Goal: Task Accomplishment & Management: Manage account settings

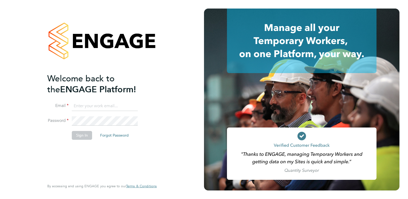
type input "connor.campbell@vgcgroup.co.uk"
click at [80, 136] on button "Sign In" at bounding box center [82, 135] width 20 height 9
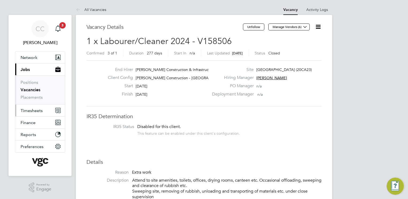
click at [40, 110] on span "Timesheets" at bounding box center [32, 110] width 22 height 5
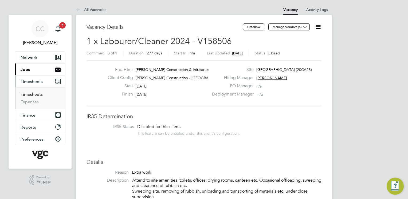
click at [35, 96] on link "Timesheets" at bounding box center [32, 94] width 22 height 5
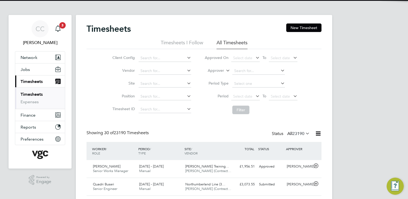
scroll to position [18, 46]
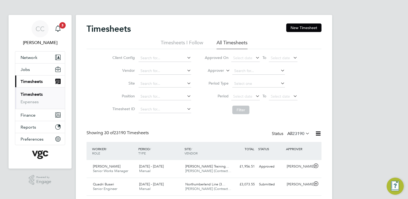
click at [188, 42] on li "Timesheets I Follow" at bounding box center [182, 45] width 42 height 10
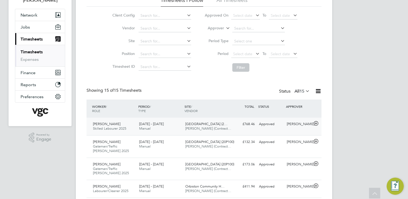
click at [216, 127] on span "V.G.Clements (Contract…" at bounding box center [208, 128] width 46 height 5
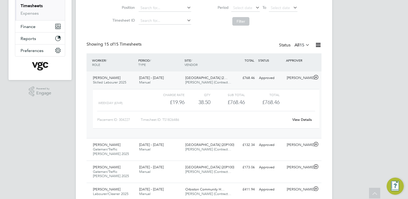
click at [306, 120] on link "View Details" at bounding box center [301, 120] width 19 height 5
click at [298, 119] on link "View Details" at bounding box center [301, 120] width 19 height 5
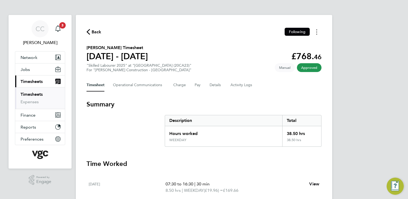
click at [318, 33] on button "Timesheets Menu" at bounding box center [317, 32] width 10 height 8
click at [299, 43] on link "Download timesheet" at bounding box center [289, 43] width 64 height 11
click at [31, 56] on span "Network" at bounding box center [29, 57] width 17 height 5
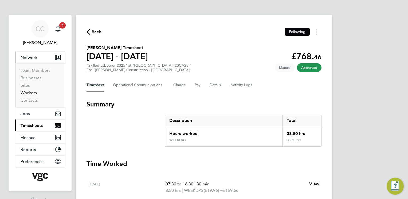
click at [30, 93] on link "Workers" at bounding box center [29, 92] width 16 height 5
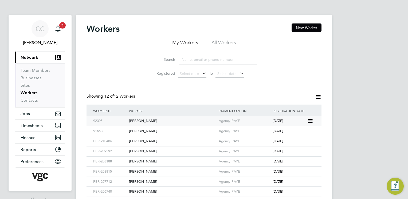
click at [143, 119] on div "Lindsay Carson" at bounding box center [173, 121] width 90 height 10
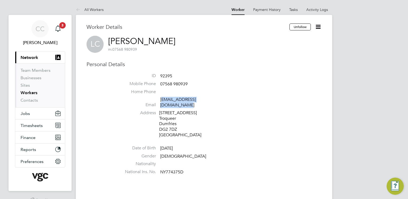
drag, startPoint x: 216, startPoint y: 100, endPoint x: 161, endPoint y: 99, distance: 55.0
click at [161, 99] on li "Email [EMAIL_ADDRESS][DOMAIN_NAME]" at bounding box center [220, 103] width 203 height 13
drag, startPoint x: 161, startPoint y: 99, endPoint x: 229, endPoint y: 117, distance: 71.1
click at [229, 117] on li "Address [STREET_ADDRESS]" at bounding box center [220, 124] width 203 height 29
drag, startPoint x: 215, startPoint y: 99, endPoint x: 159, endPoint y: 98, distance: 55.6
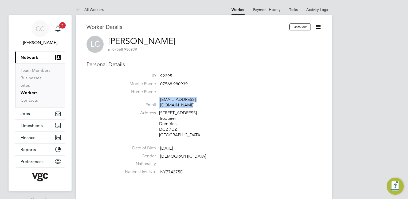
click at [159, 98] on li "Email [EMAIL_ADDRESS][DOMAIN_NAME]" at bounding box center [220, 103] width 203 height 13
drag, startPoint x: 159, startPoint y: 98, endPoint x: 194, endPoint y: 107, distance: 36.0
click at [194, 110] on div "[STREET_ADDRESS]" at bounding box center [184, 124] width 51 height 28
drag, startPoint x: 215, startPoint y: 99, endPoint x: 161, endPoint y: 99, distance: 54.8
click at [161, 99] on li "Email [EMAIL_ADDRESS][DOMAIN_NAME]" at bounding box center [220, 103] width 203 height 13
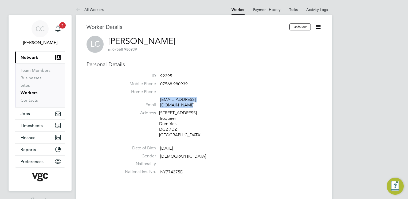
copy link "[EMAIL_ADDRESS][DOMAIN_NAME]"
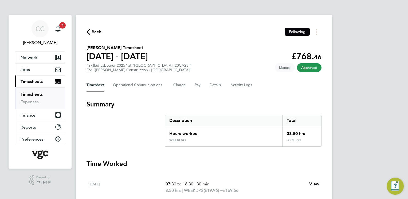
scroll to position [151, 0]
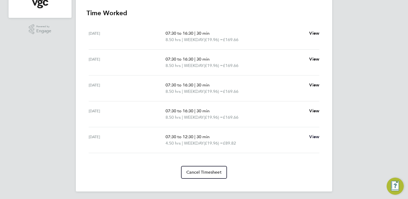
click at [315, 138] on span "View" at bounding box center [314, 136] width 10 height 5
select select "30"
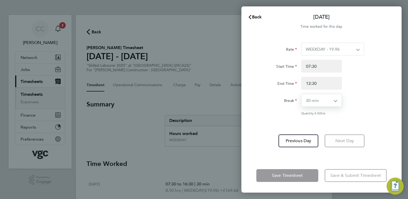
click at [323, 98] on select "0 min 15 min 30 min 45 min 60 min 75 min 90 min" at bounding box center [319, 100] width 34 height 12
click at [360, 104] on div "Break 0 min 15 min 30 min 45 min 60 min 75 min 90 min" at bounding box center [321, 100] width 135 height 13
click at [135, 139] on div "Back [DATE] Time worked for this day. Rate WEEKDAY - 19.96 OVERTIME - 28.64 Sta…" at bounding box center [204, 99] width 408 height 199
click at [255, 15] on span "Back" at bounding box center [257, 16] width 10 height 5
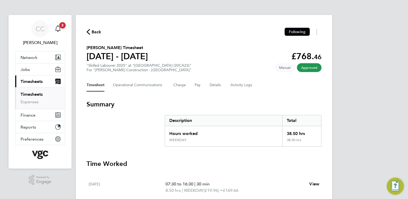
click at [60, 28] on icon "Main navigation" at bounding box center [57, 27] width 5 height 5
